Goal: Navigation & Orientation: Find specific page/section

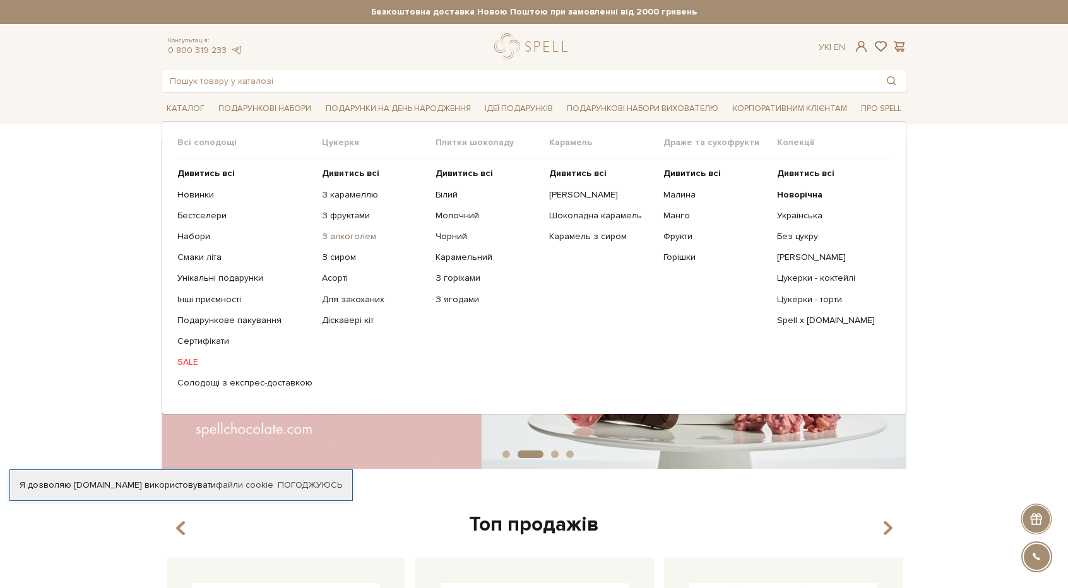
click at [330, 239] on link "З алкоголем" at bounding box center [374, 236] width 104 height 11
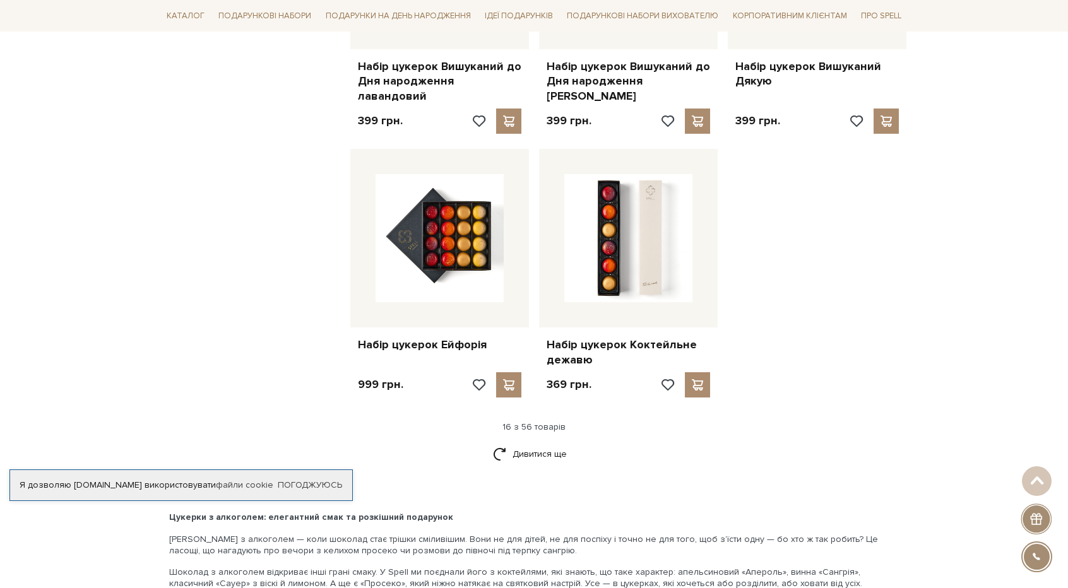
scroll to position [1490, 0]
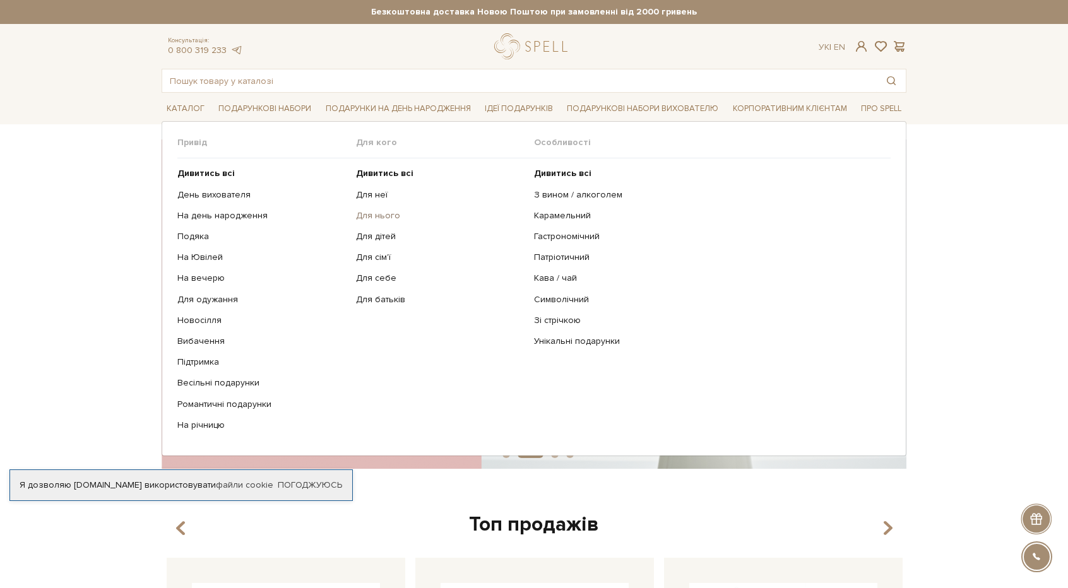
click at [380, 215] on link "Для нього" at bounding box center [440, 215] width 169 height 11
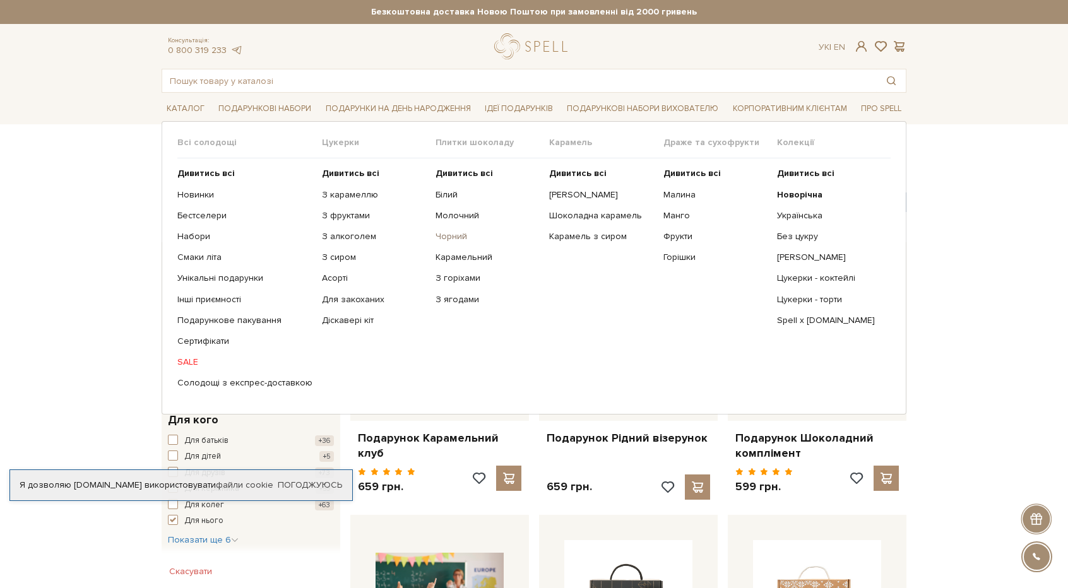
click at [453, 235] on link "Чорний" at bounding box center [487, 236] width 104 height 11
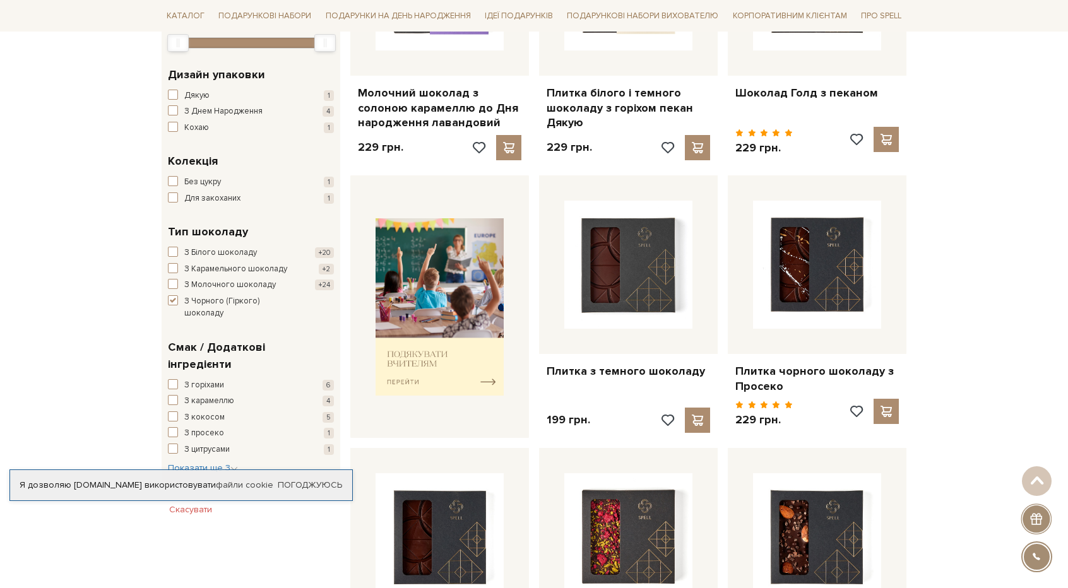
scroll to position [346, 0]
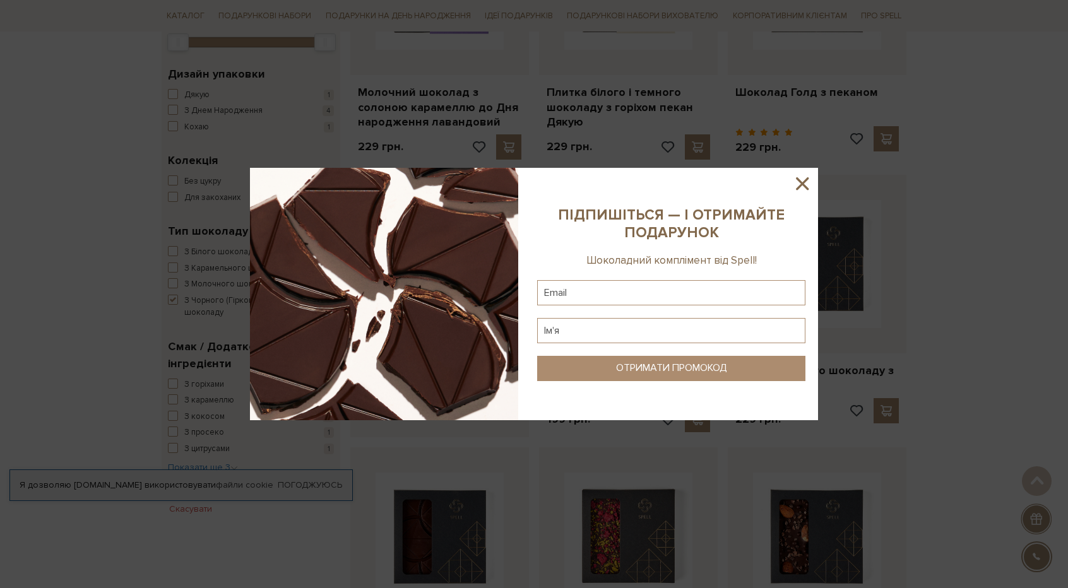
click at [803, 175] on icon at bounding box center [801, 183] width 21 height 21
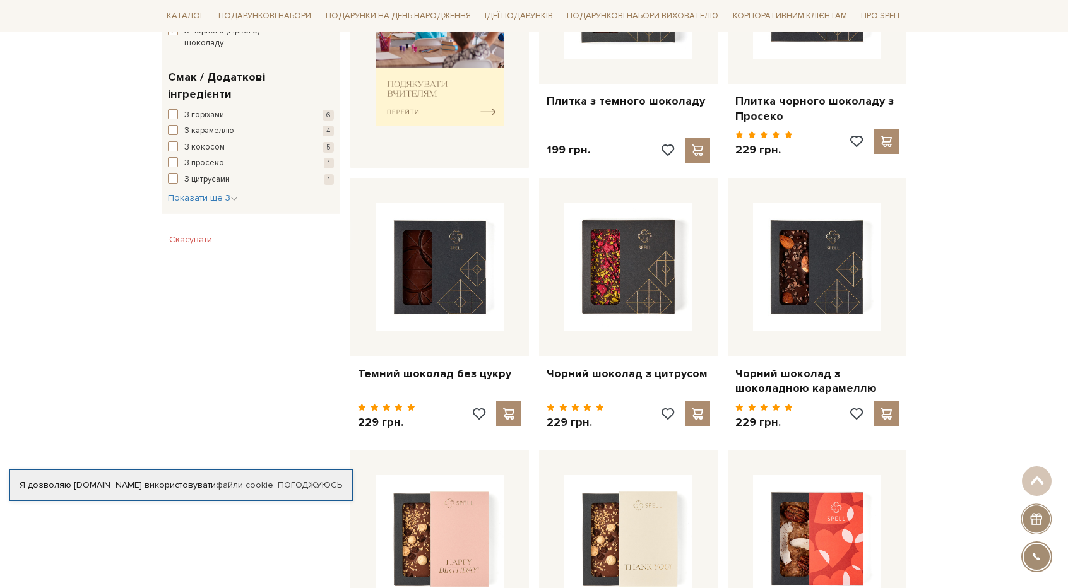
scroll to position [615, 0]
